Goal: Download file/media

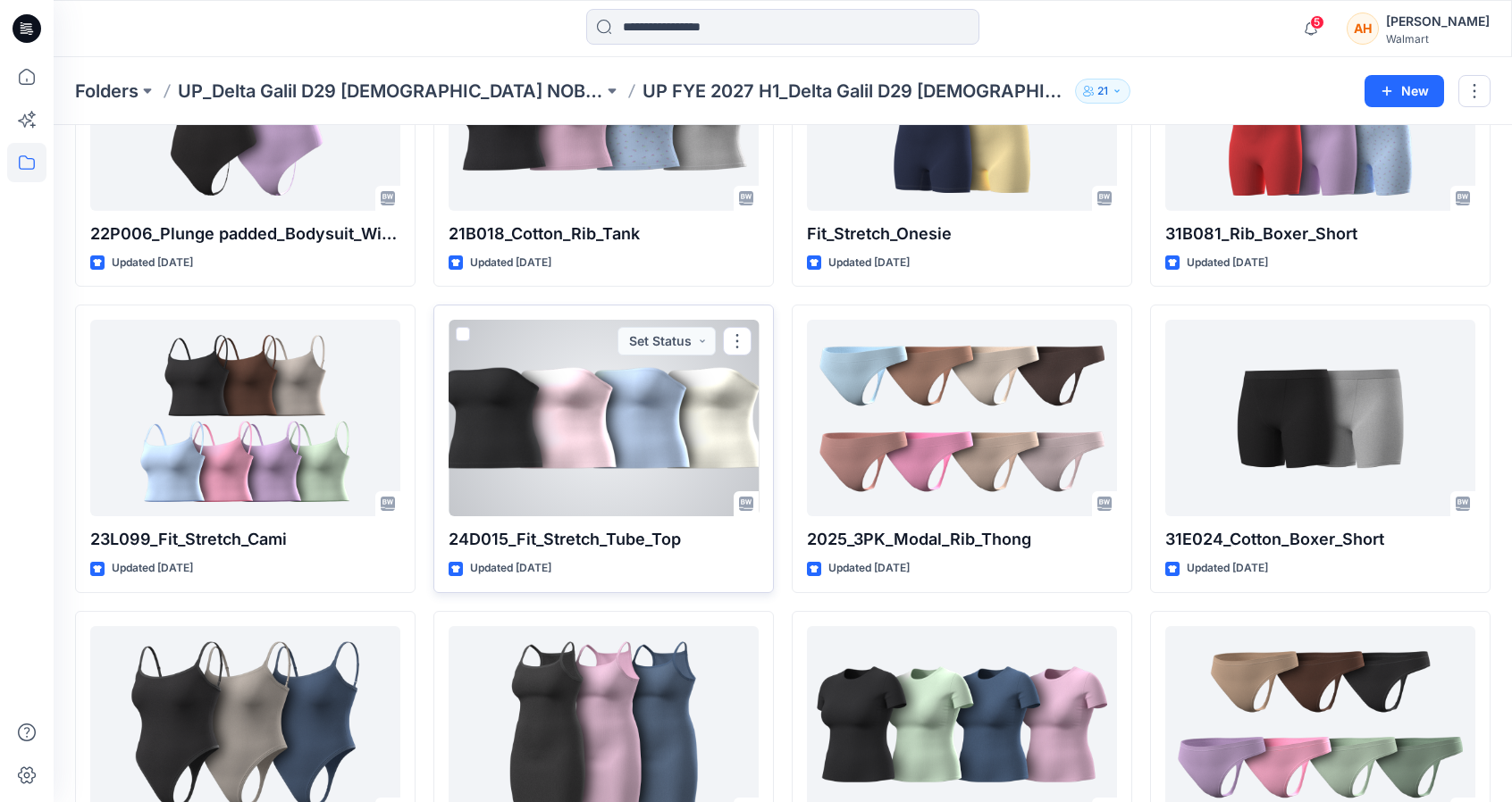
scroll to position [2947, 0]
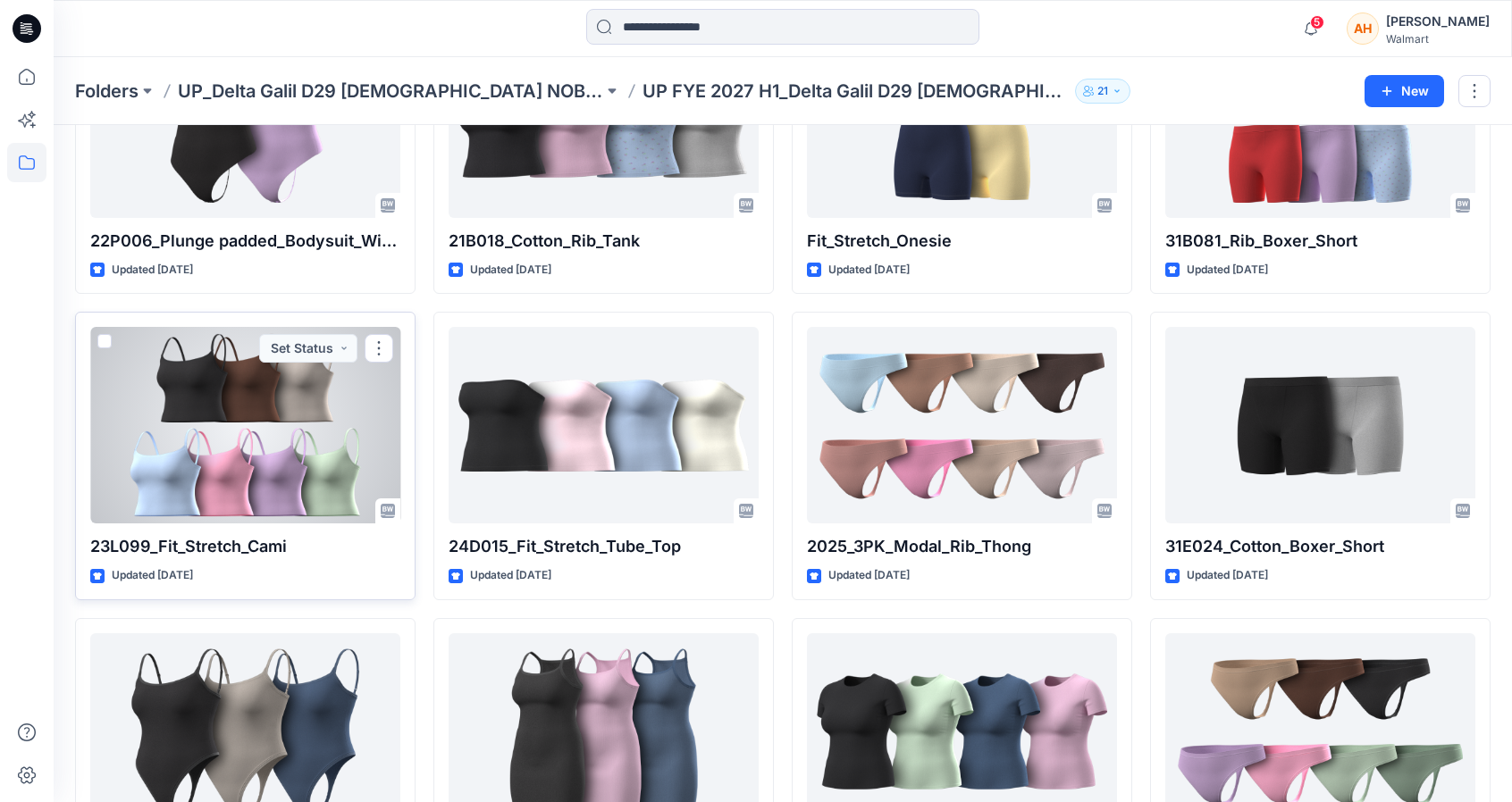
click at [388, 377] on div at bounding box center [245, 425] width 310 height 197
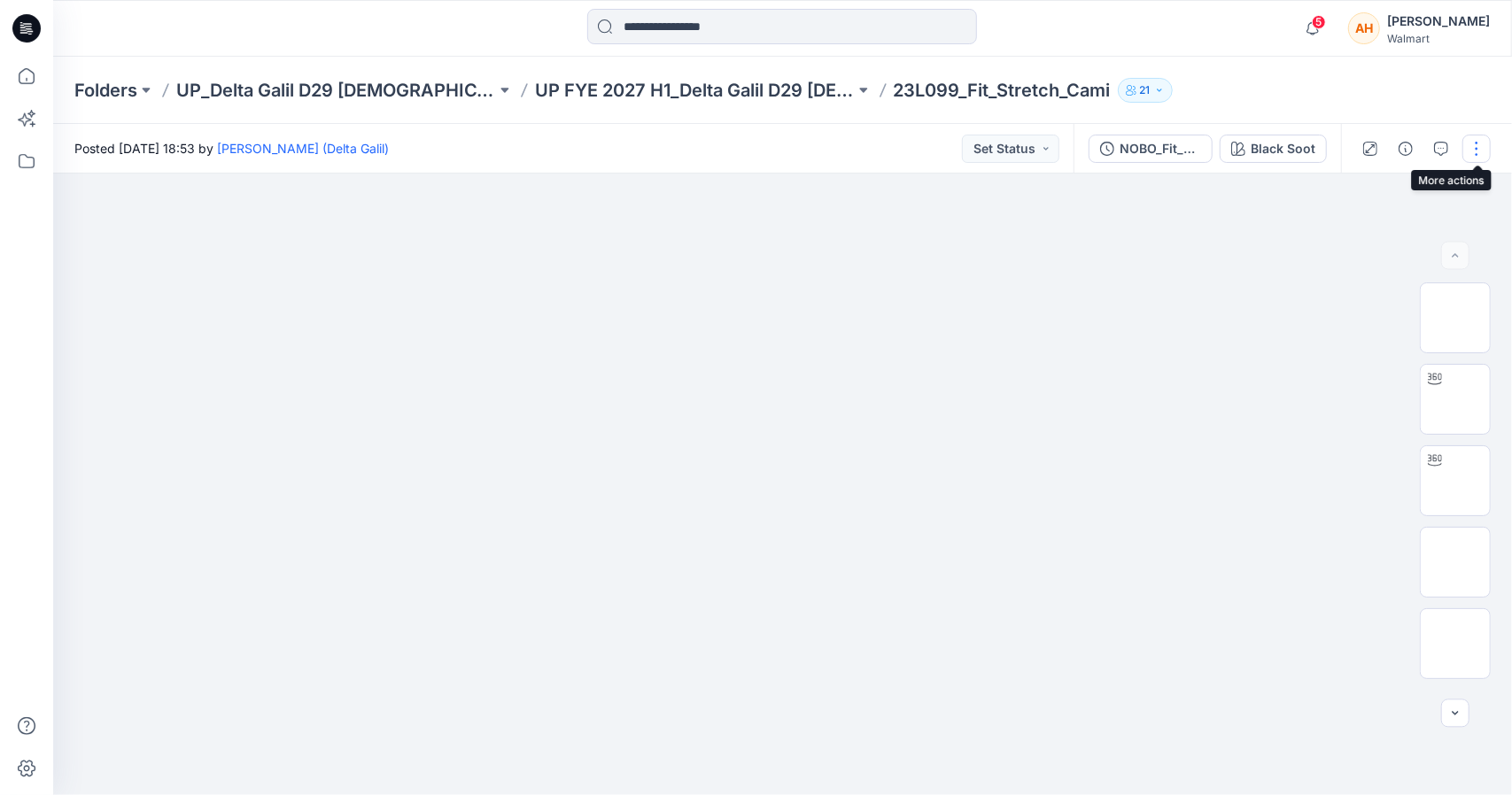
click at [1467, 152] on button "button" at bounding box center [1476, 149] width 28 height 28
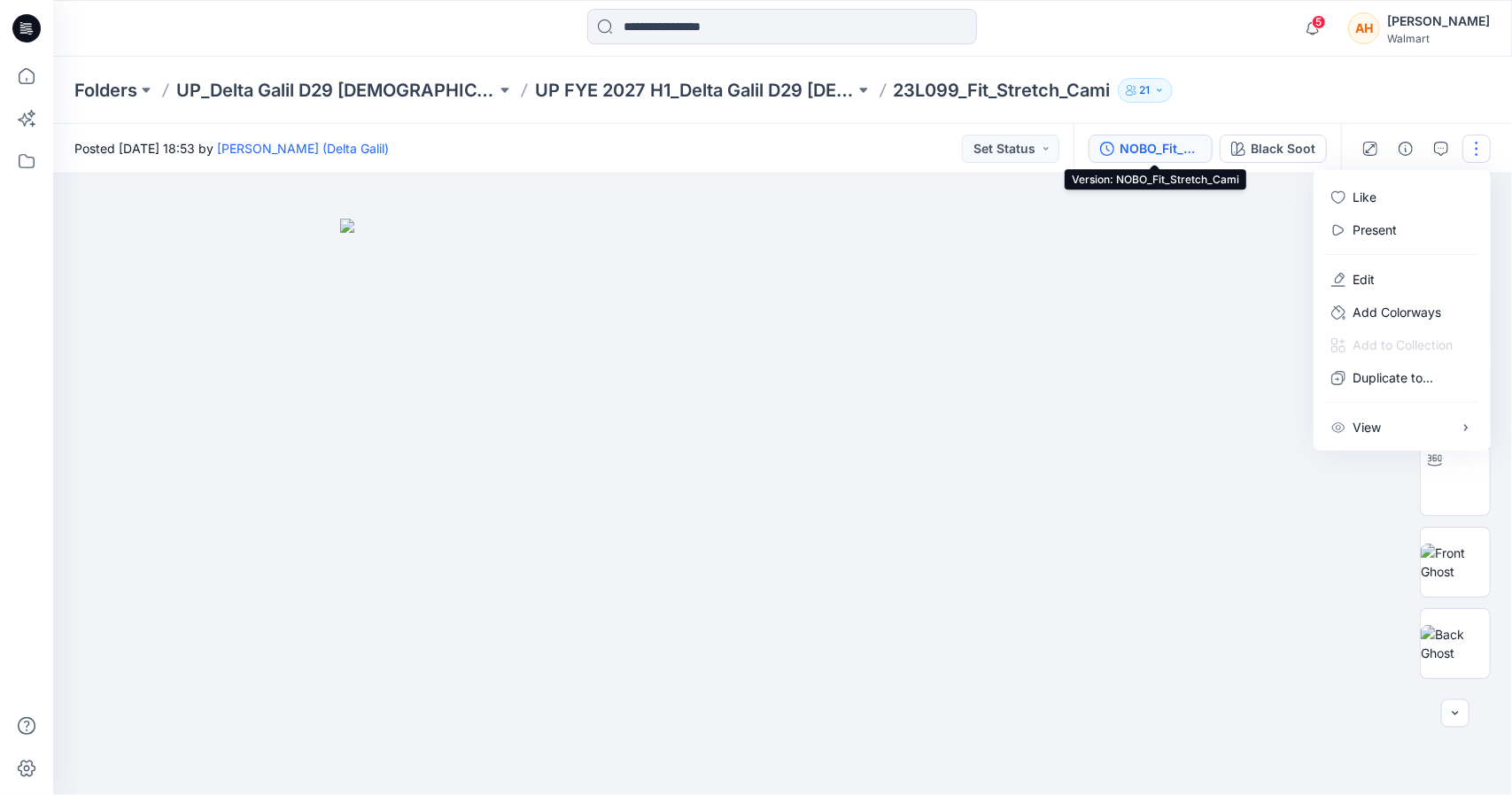
click at [1172, 148] on div "NOBO_Fit_Stretch_Cami" at bounding box center [1160, 148] width 81 height 20
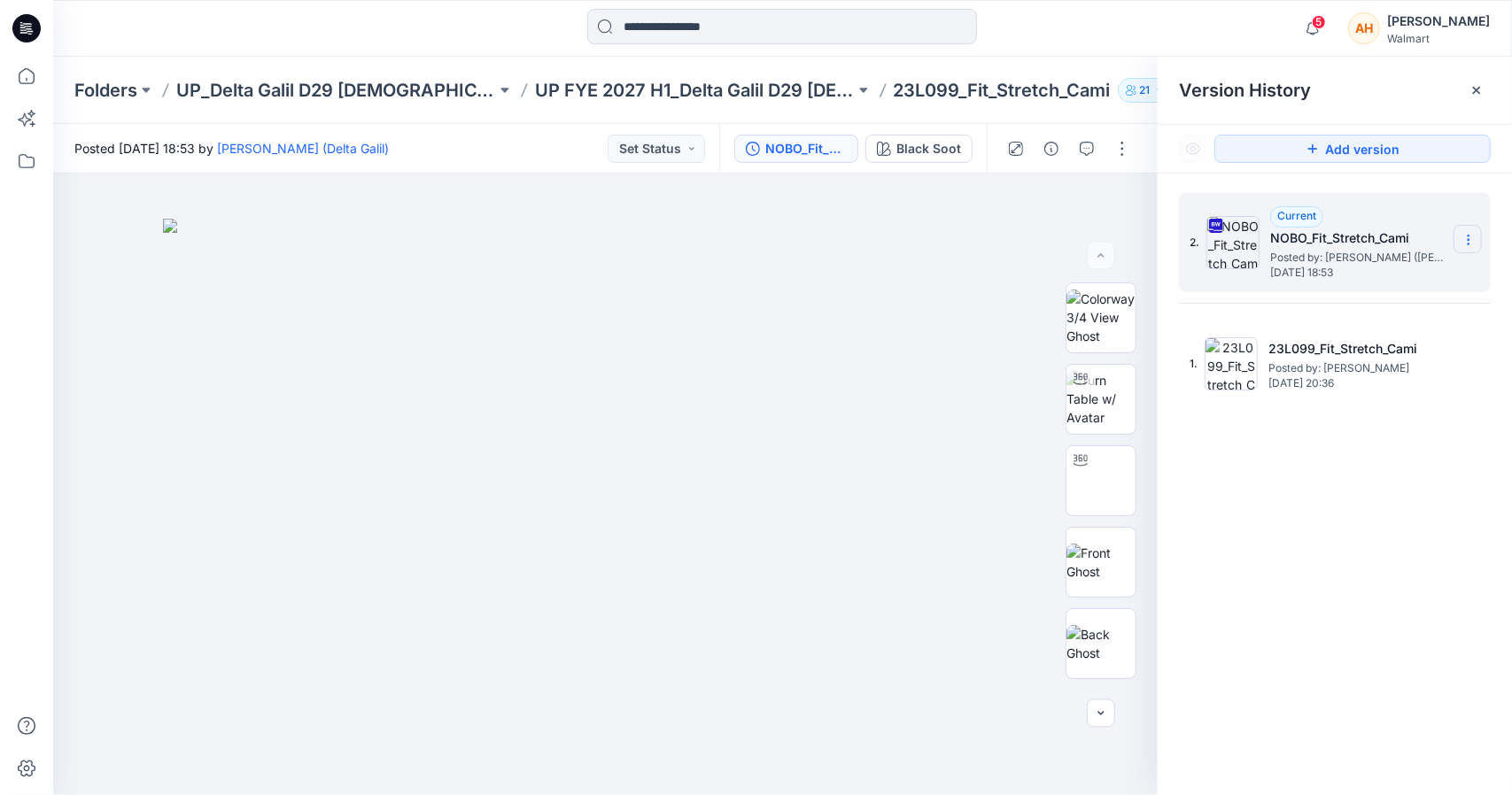
click at [1465, 233] on icon at bounding box center [1468, 240] width 14 height 14
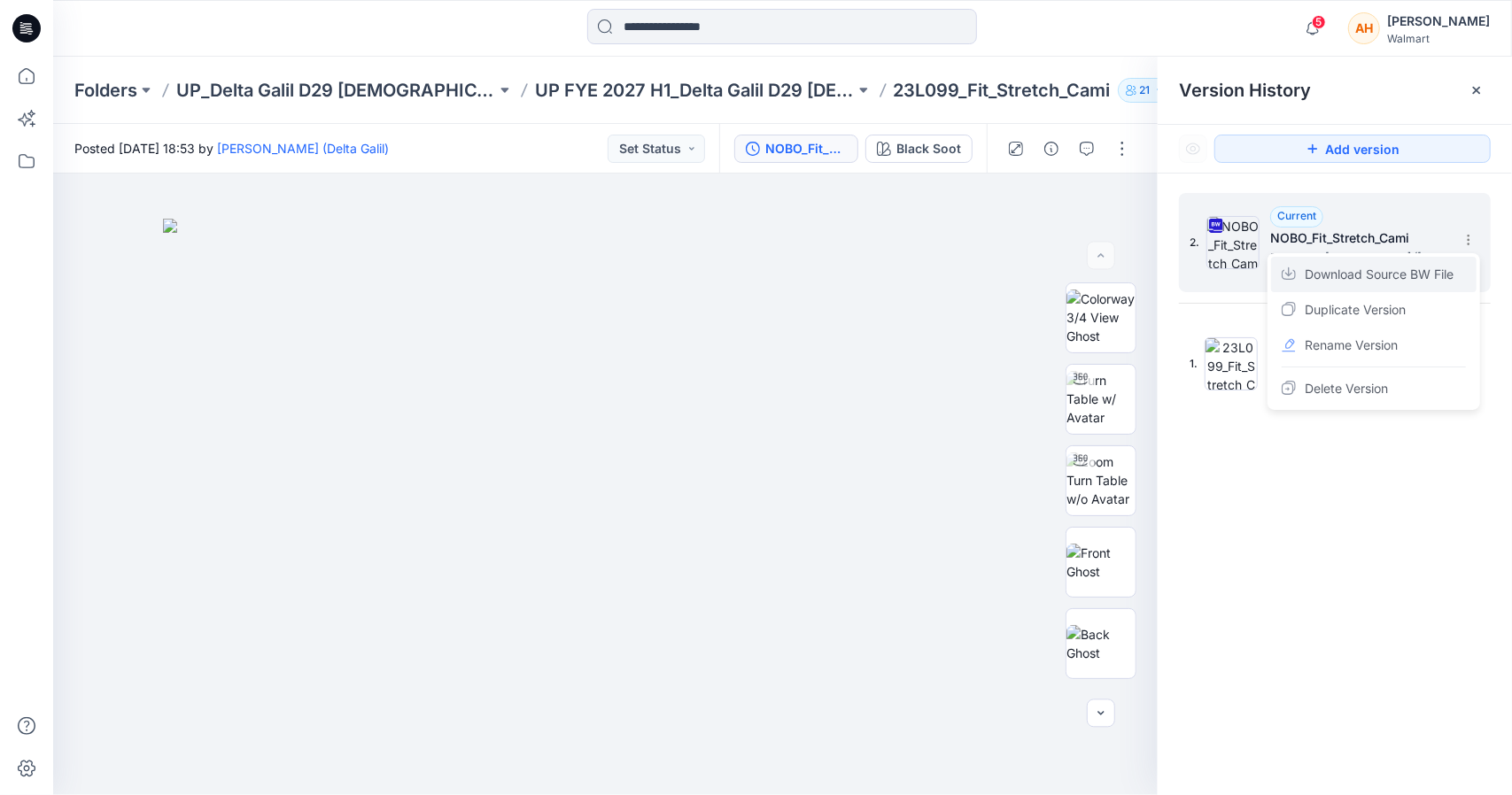
click at [1348, 265] on span "Download Source BW File" at bounding box center [1379, 274] width 149 height 22
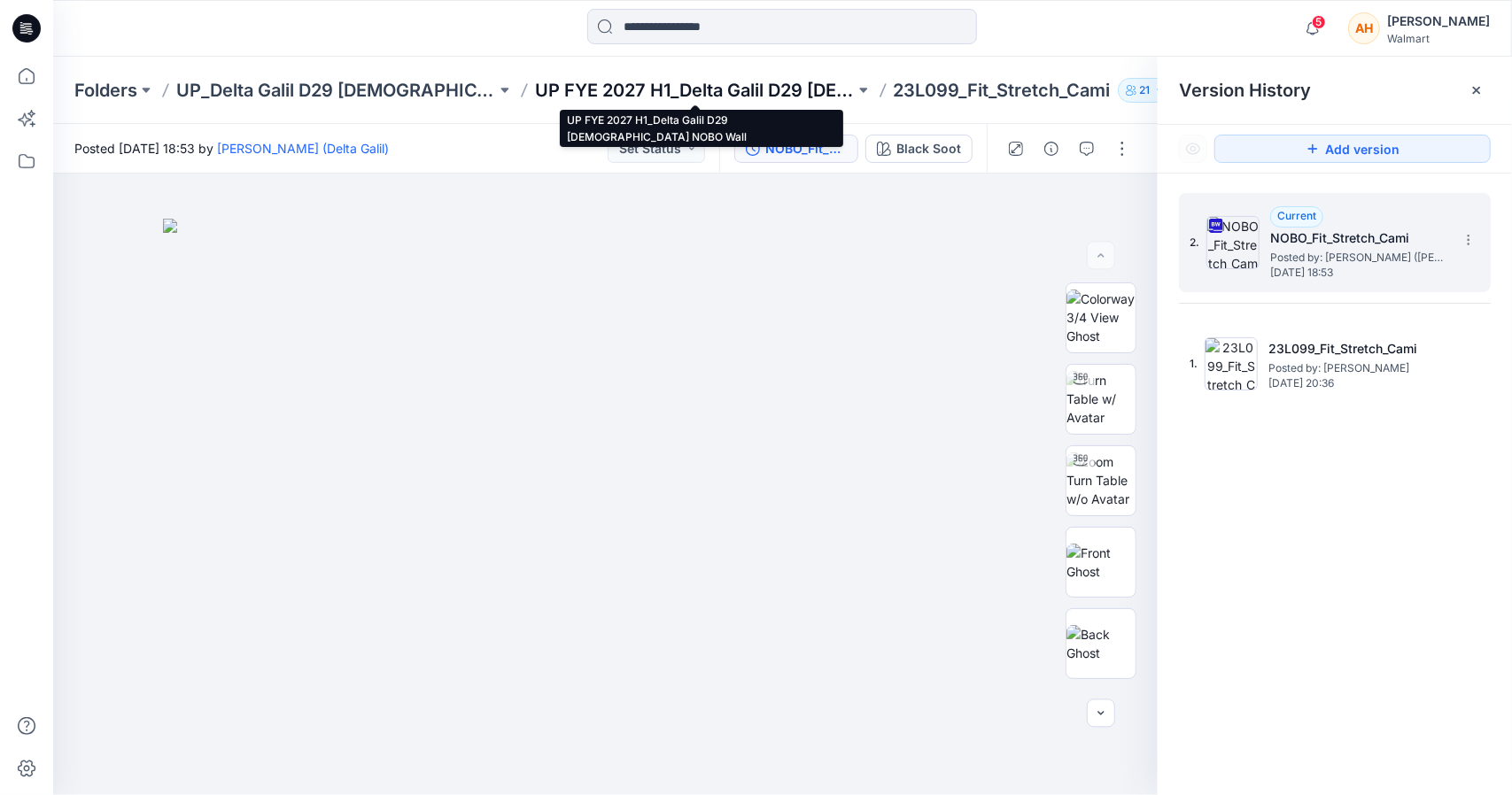
click at [668, 91] on p "UP FYE 2027 H1_Delta Galil D29 [DEMOGRAPHIC_DATA] NOBO Wall" at bounding box center [694, 91] width 320 height 25
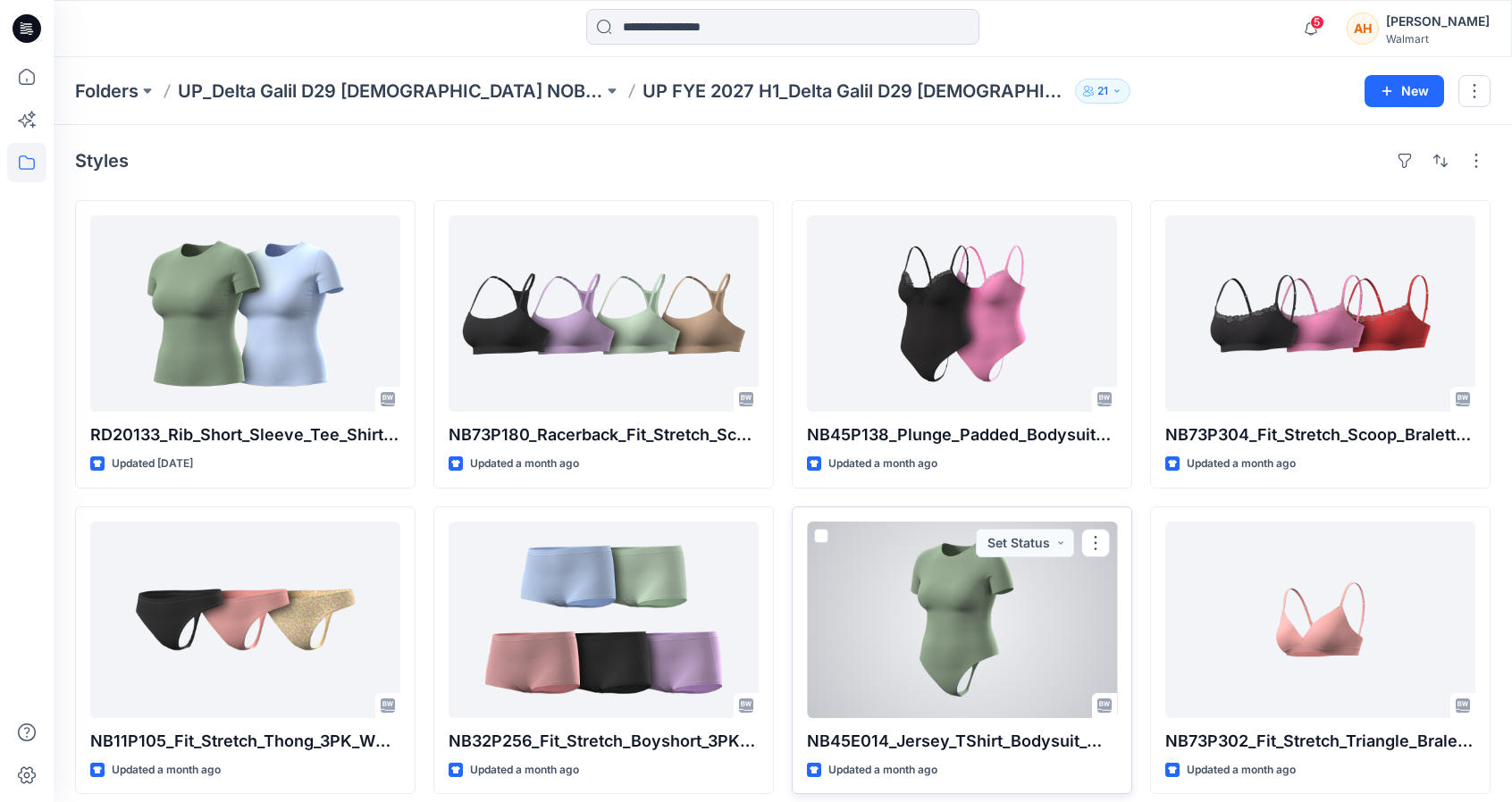
click at [884, 636] on div at bounding box center [962, 619] width 310 height 197
